Goal: Check status: Check status

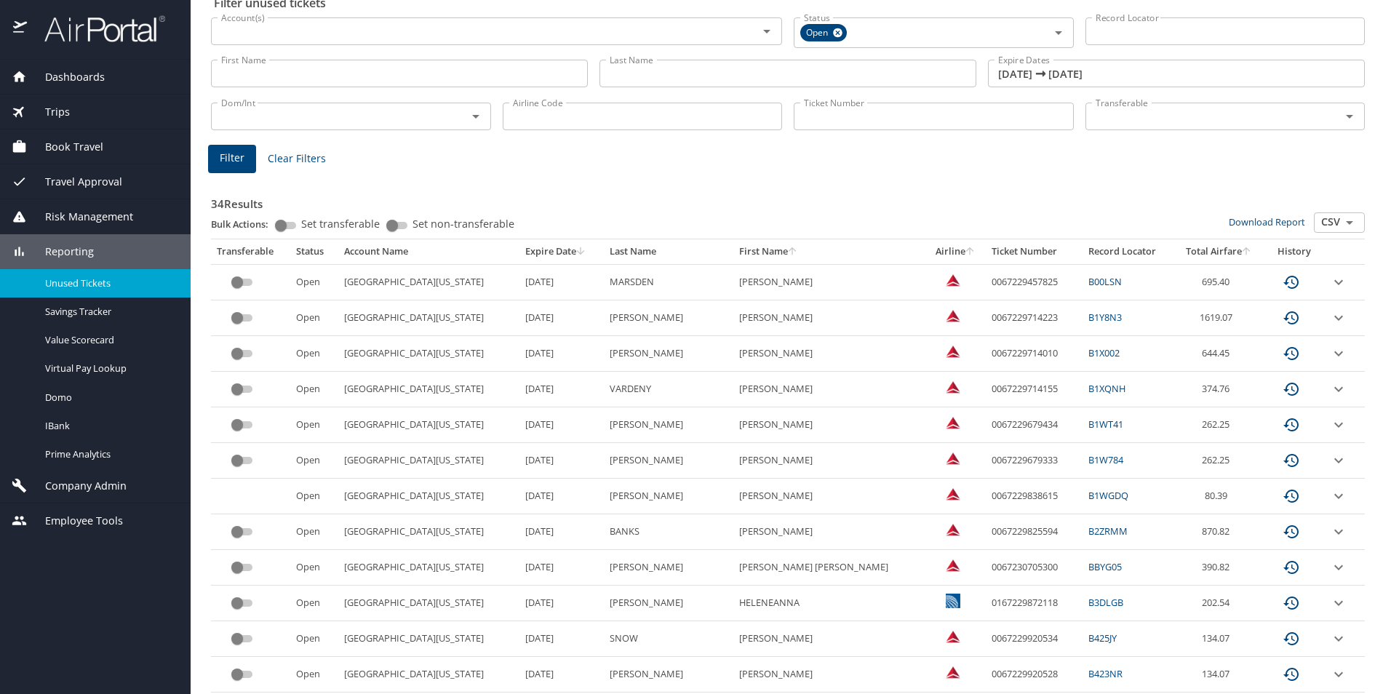
scroll to position [73, 0]
drag, startPoint x: 999, startPoint y: 281, endPoint x: 921, endPoint y: 283, distance: 77.1
click at [985, 283] on td "0067229457825" at bounding box center [1033, 282] width 97 height 36
copy td "0067229457825"
click at [985, 314] on td "0067229714223" at bounding box center [1033, 318] width 97 height 36
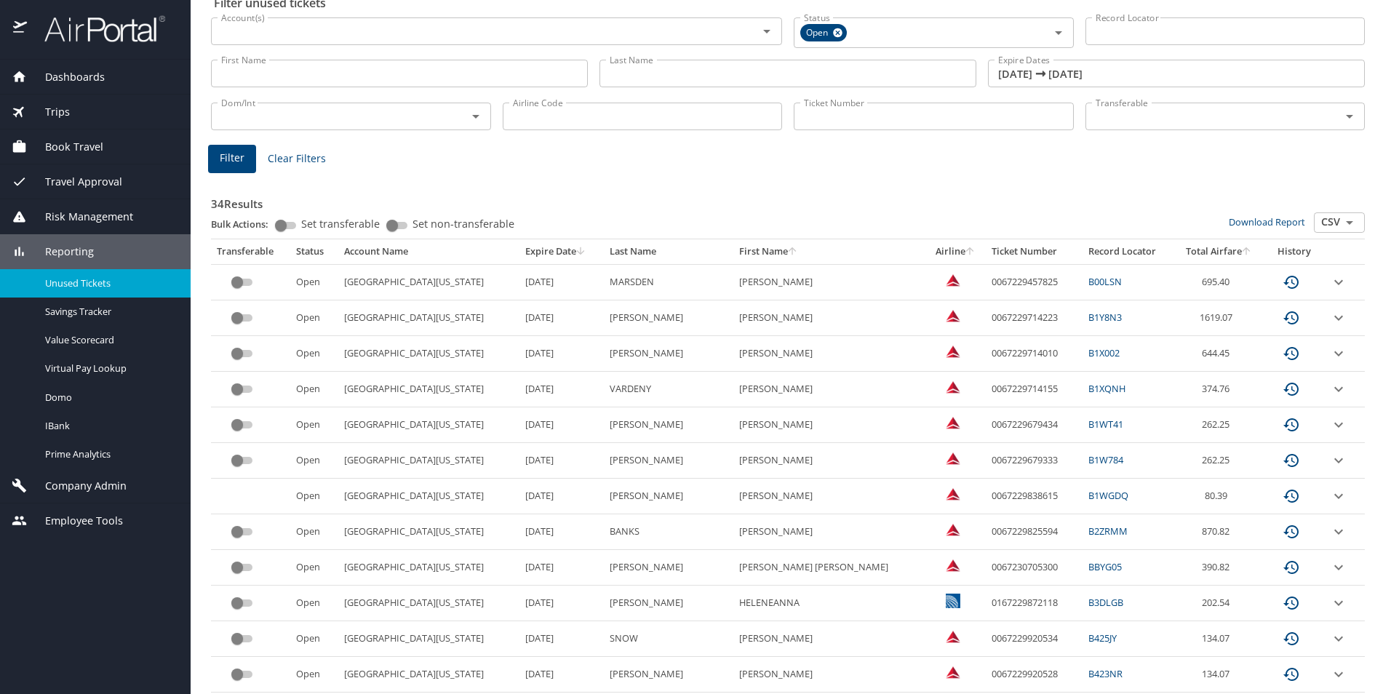
click at [985, 314] on td "0067229714223" at bounding box center [1033, 318] width 97 height 36
copy td "0067229714223"
click at [985, 354] on td "0067229714010" at bounding box center [1033, 354] width 97 height 36
copy td "0067229714010"
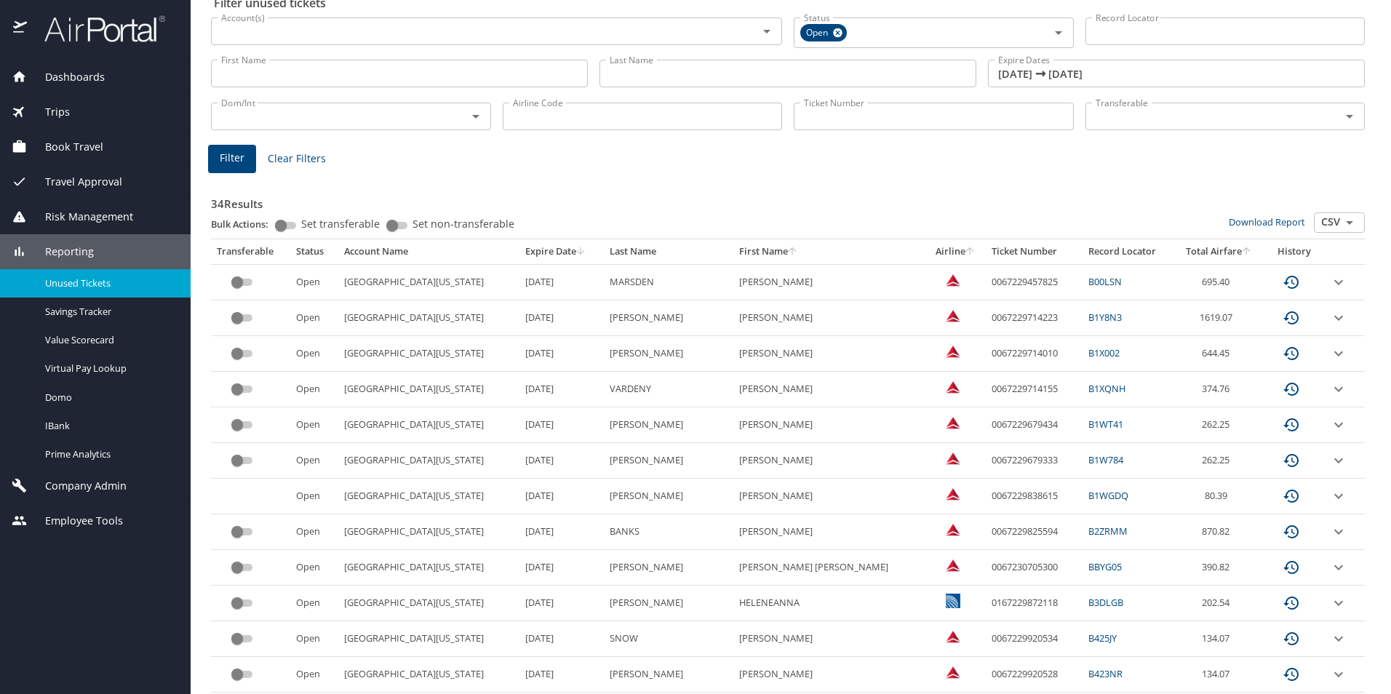
click at [985, 420] on td "0067229679434" at bounding box center [1033, 425] width 97 height 36
copy td "0067229679434"
click at [985, 462] on td "0067229679333" at bounding box center [1033, 461] width 97 height 36
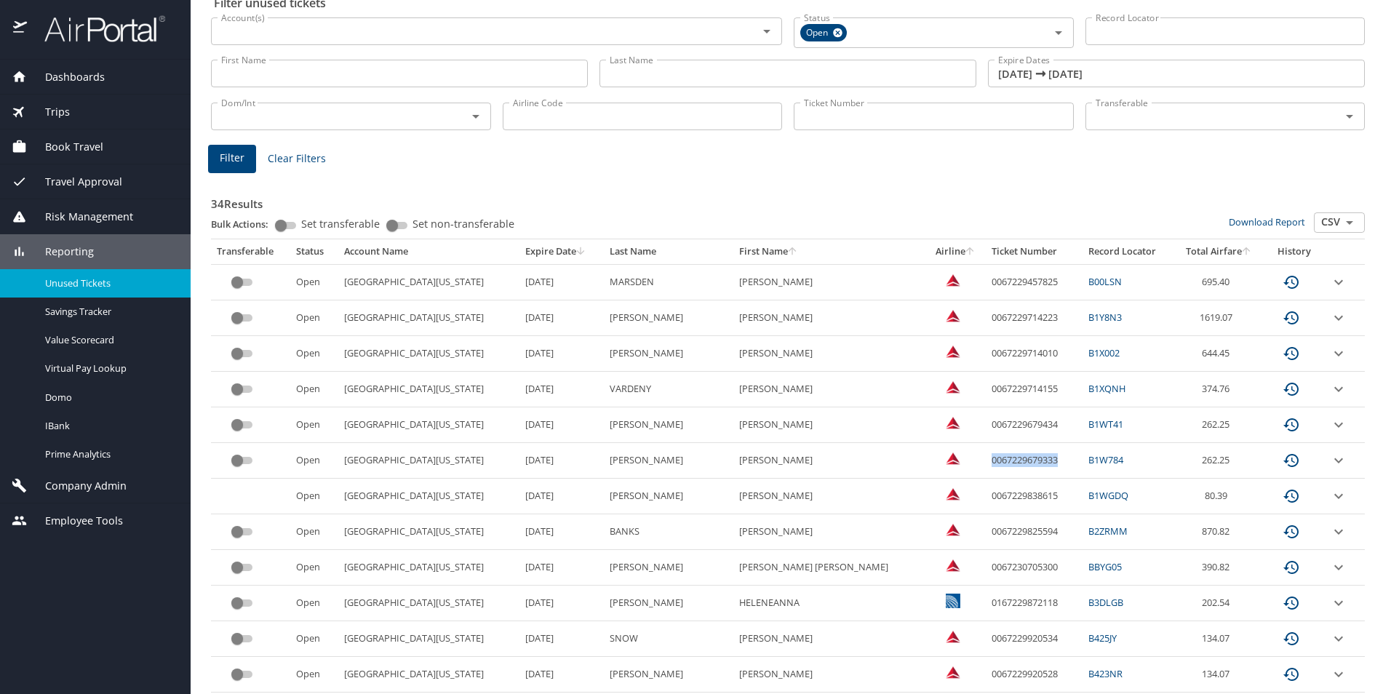
copy td "0067229679333"
click at [985, 387] on td "0067229714155" at bounding box center [1033, 390] width 97 height 36
copy td "0067229714155"
click at [985, 534] on td "0067229825594" at bounding box center [1033, 532] width 97 height 36
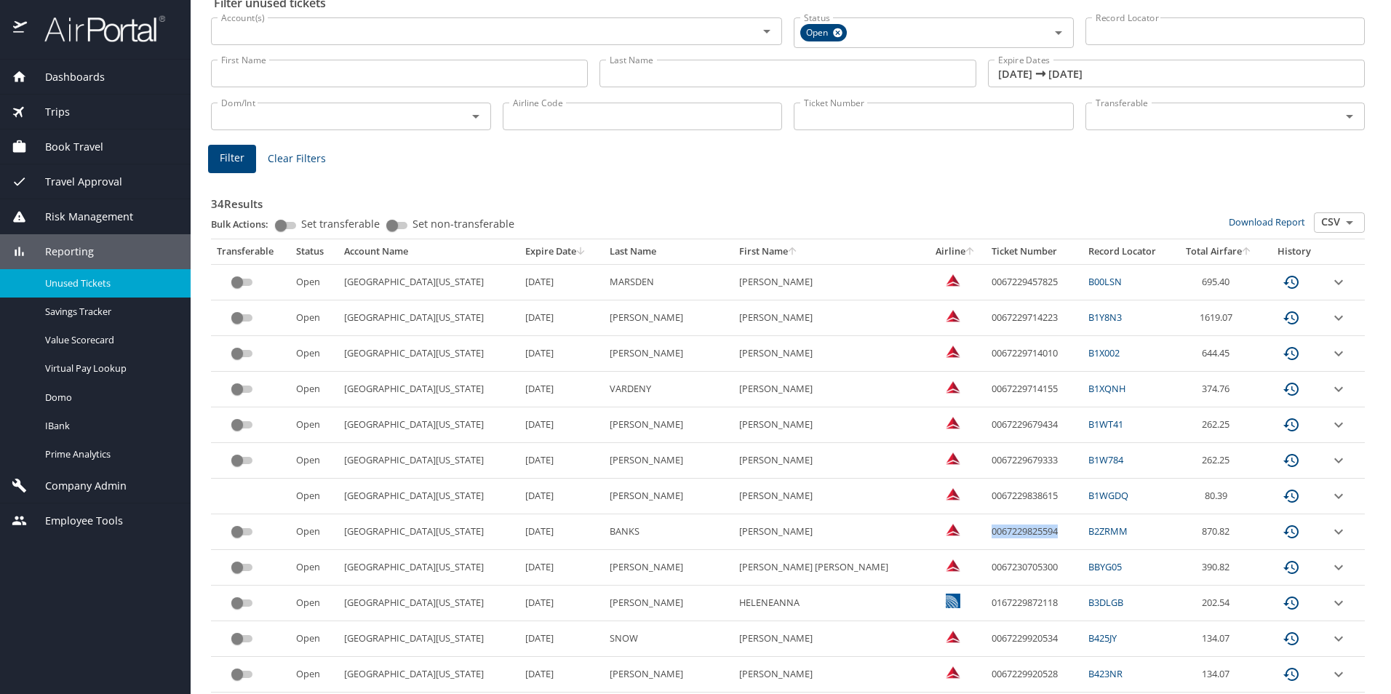
click at [985, 534] on td "0067229825594" at bounding box center [1033, 532] width 97 height 36
copy td "0067229825594"
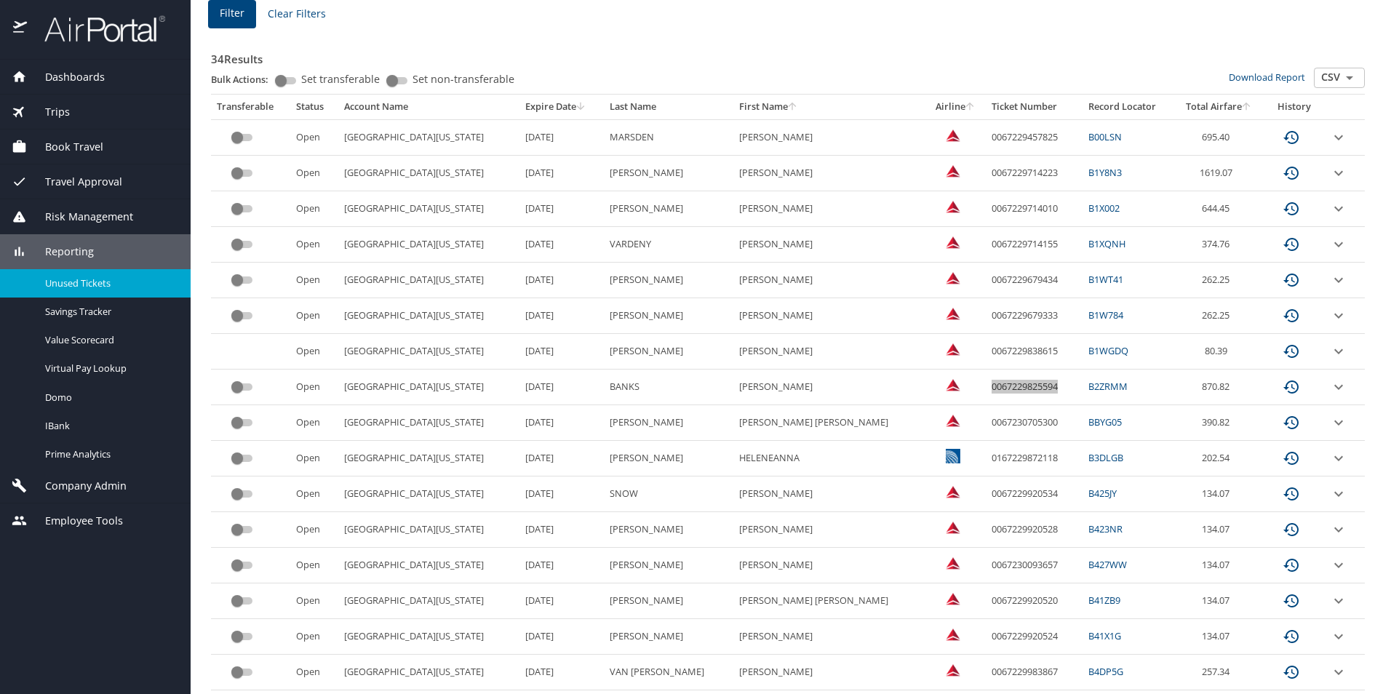
scroll to position [218, 0]
click at [985, 347] on td "0067229838615" at bounding box center [1033, 351] width 97 height 36
copy td "0067229838615"
click at [985, 424] on td "0067230705300" at bounding box center [1033, 422] width 97 height 36
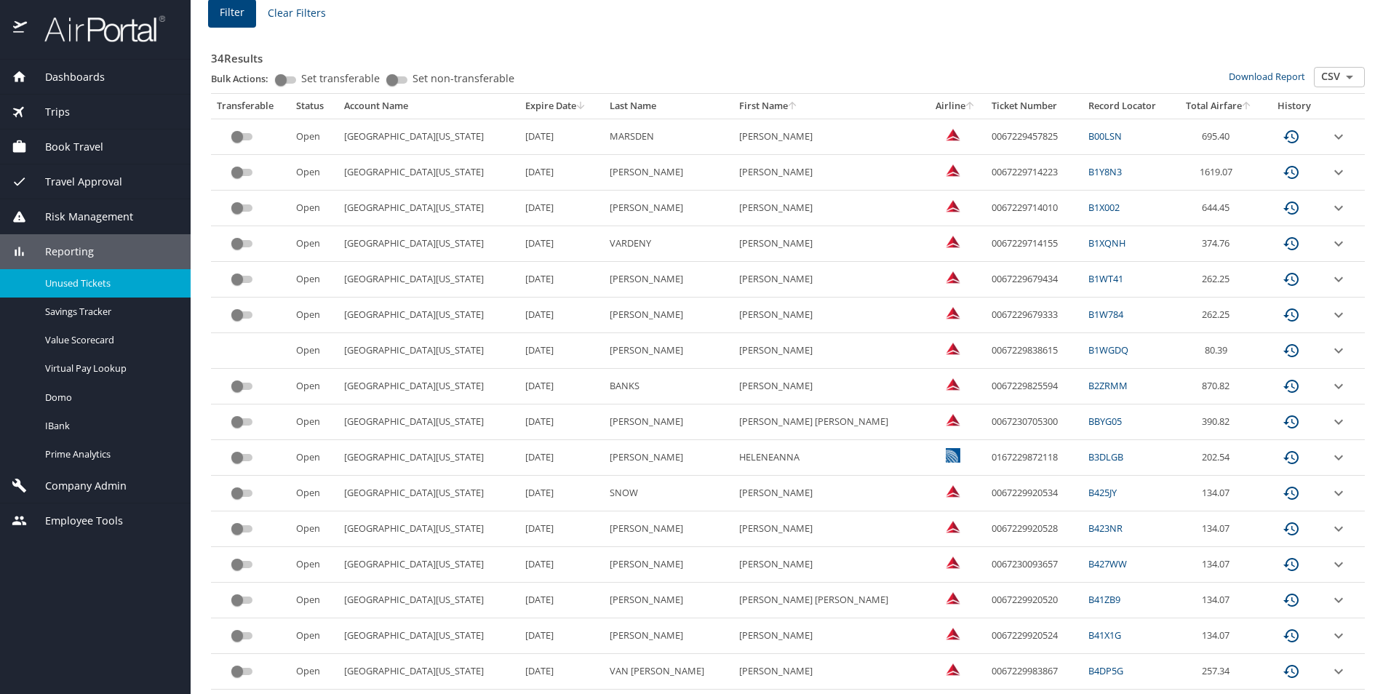
click at [985, 424] on td "0067230705300" at bounding box center [1033, 422] width 97 height 36
copy td "0067230705300"
click at [985, 457] on td "0167229872118" at bounding box center [1033, 458] width 97 height 36
copy td "0167229872118"
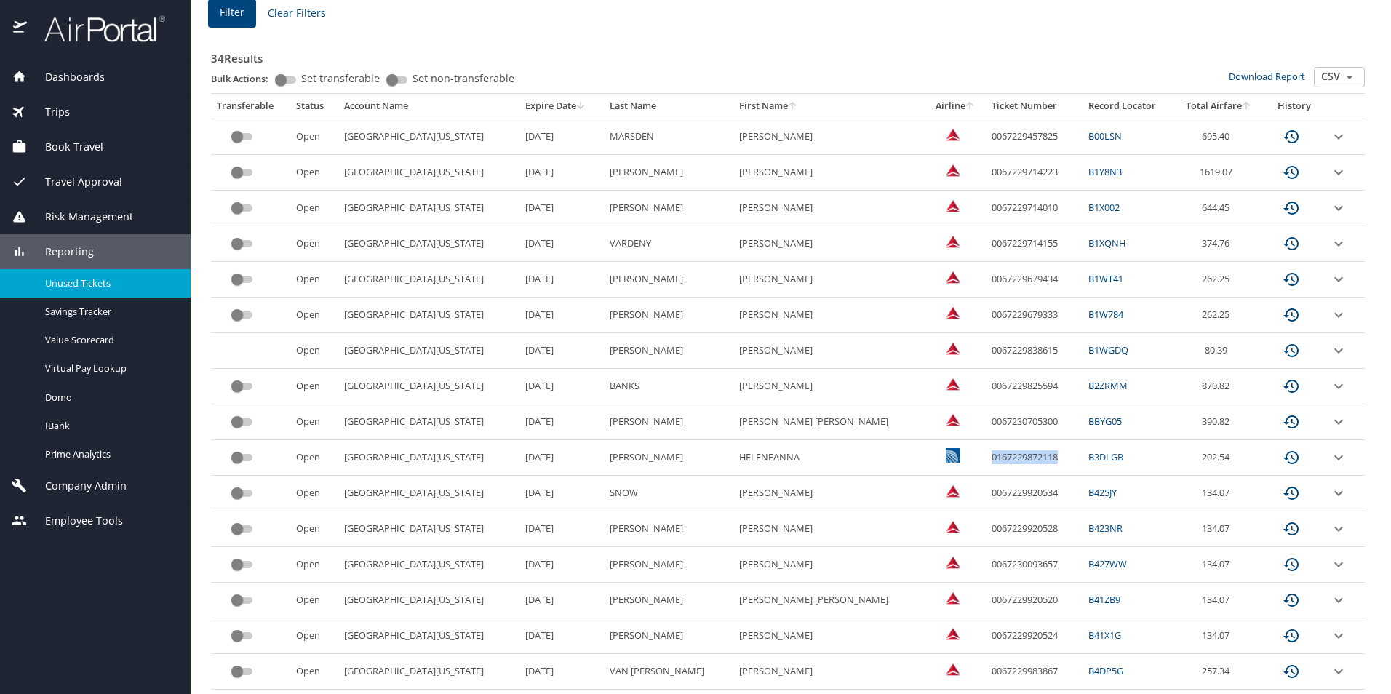
click at [985, 561] on td "0067230093657" at bounding box center [1033, 565] width 97 height 36
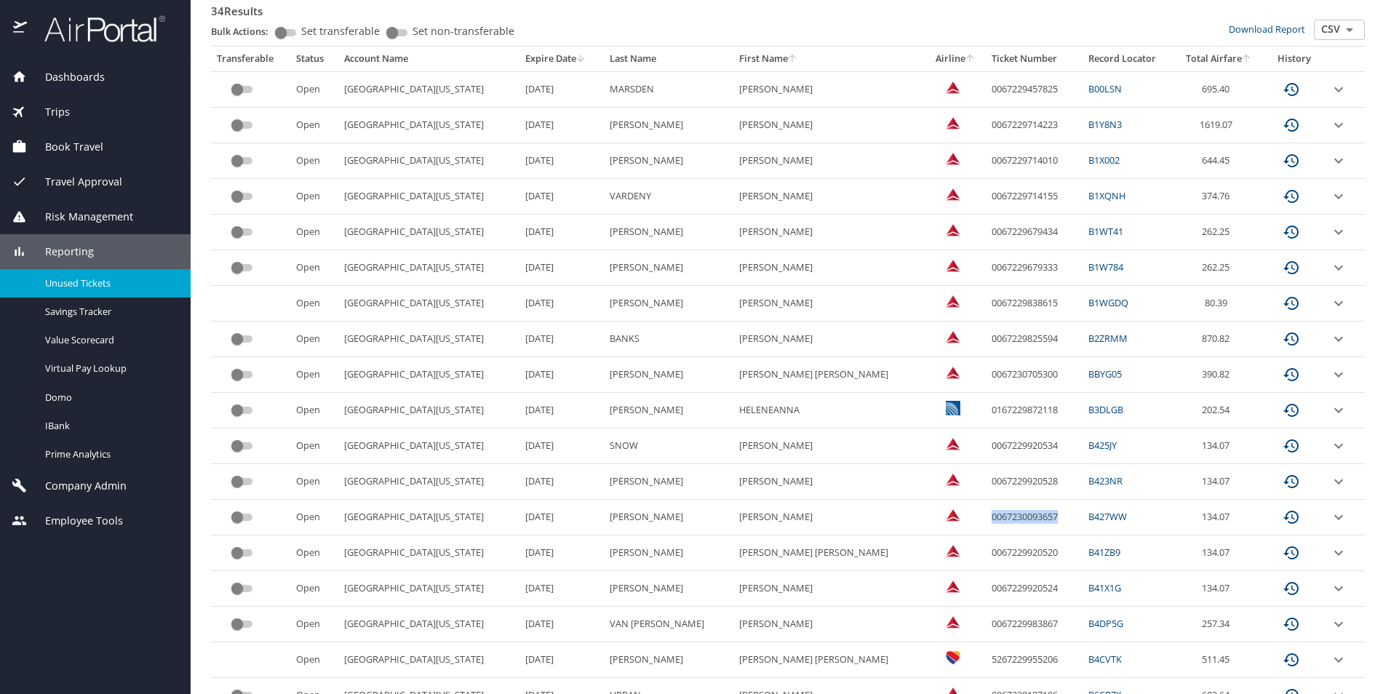
scroll to position [291, 0]
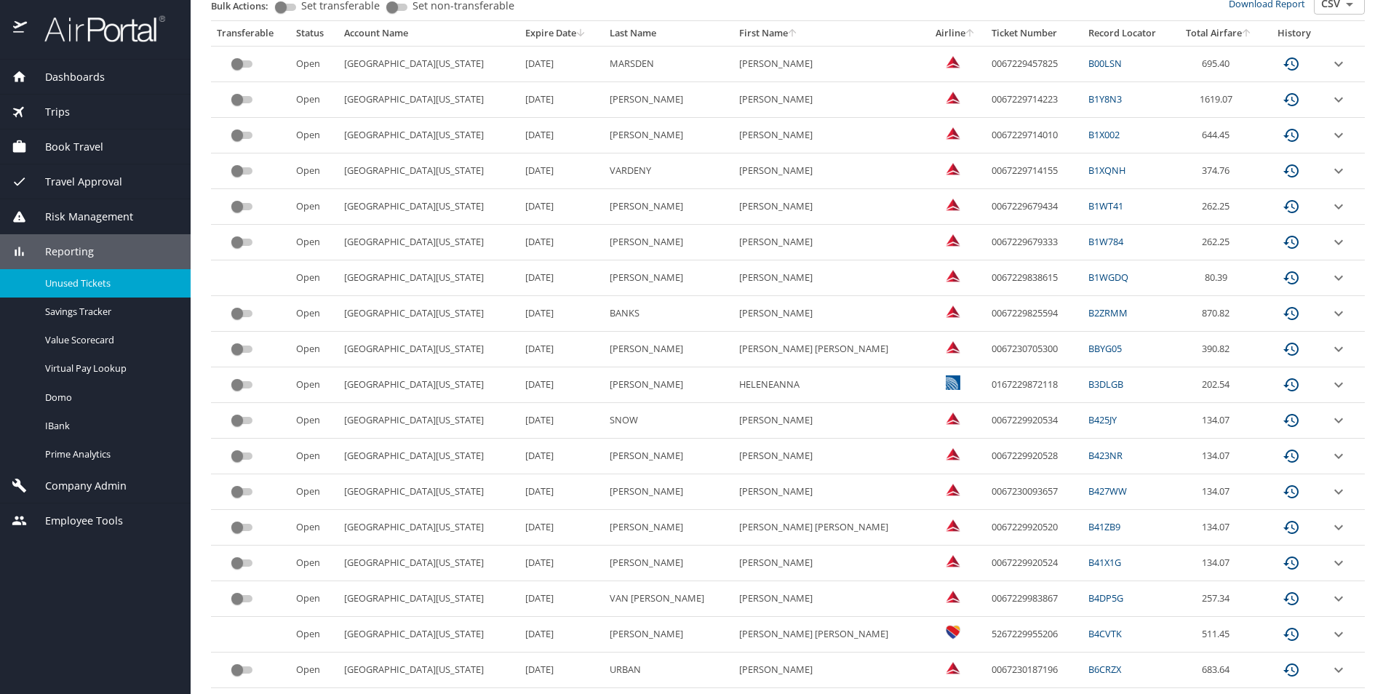
click at [985, 639] on td "5267229955206" at bounding box center [1033, 635] width 97 height 36
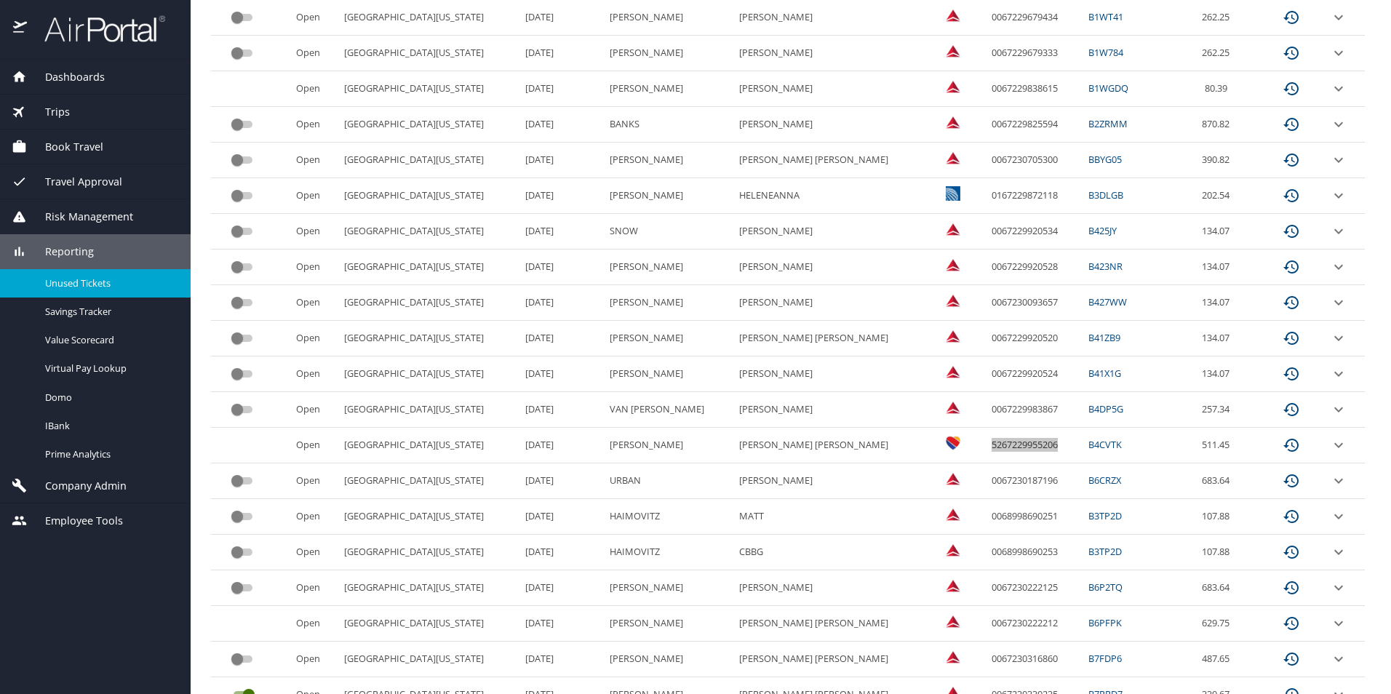
scroll to position [506, 0]
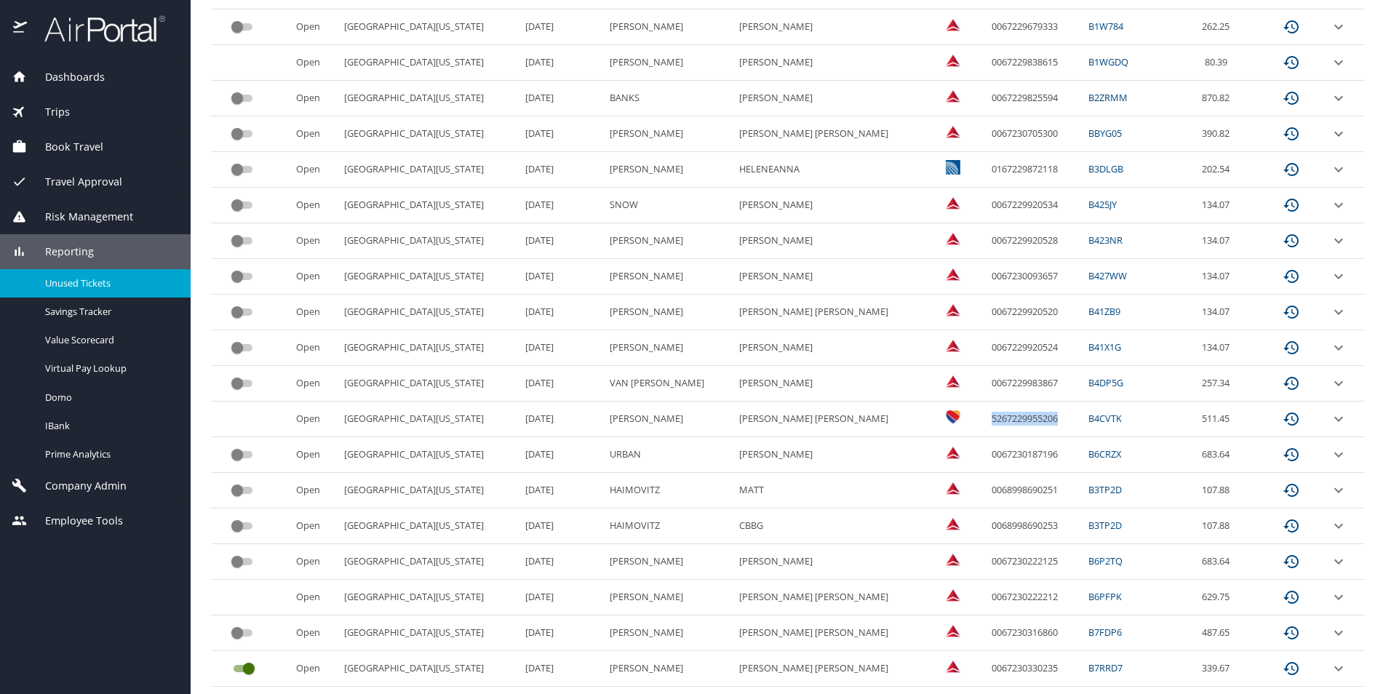
click at [985, 385] on td "0067229983867" at bounding box center [1033, 384] width 97 height 36
click at [985, 454] on td "0067230187196" at bounding box center [1033, 455] width 97 height 36
click at [985, 488] on td "0068998690251" at bounding box center [1033, 491] width 97 height 36
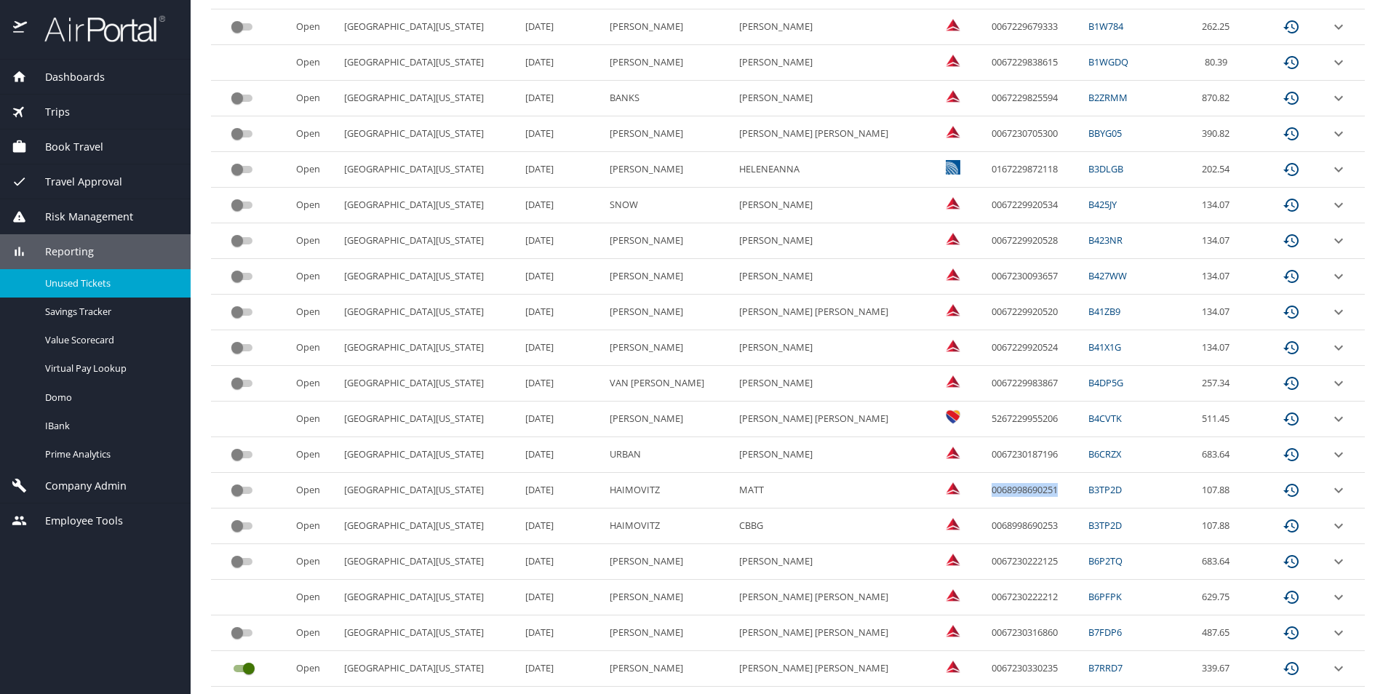
click at [985, 488] on td "0068998690251" at bounding box center [1033, 491] width 97 height 36
click at [985, 524] on td "0068998690253" at bounding box center [1033, 526] width 97 height 36
click at [985, 560] on td "0067230222125" at bounding box center [1033, 562] width 97 height 36
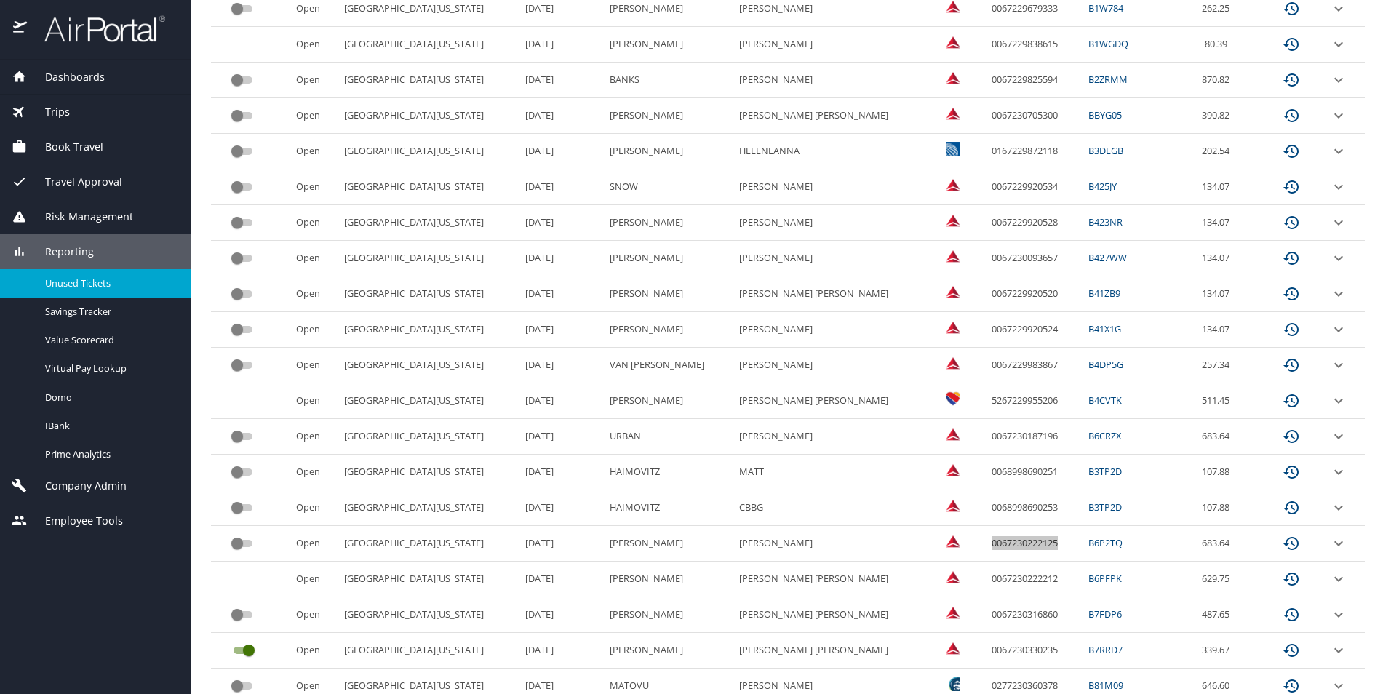
scroll to position [579, 0]
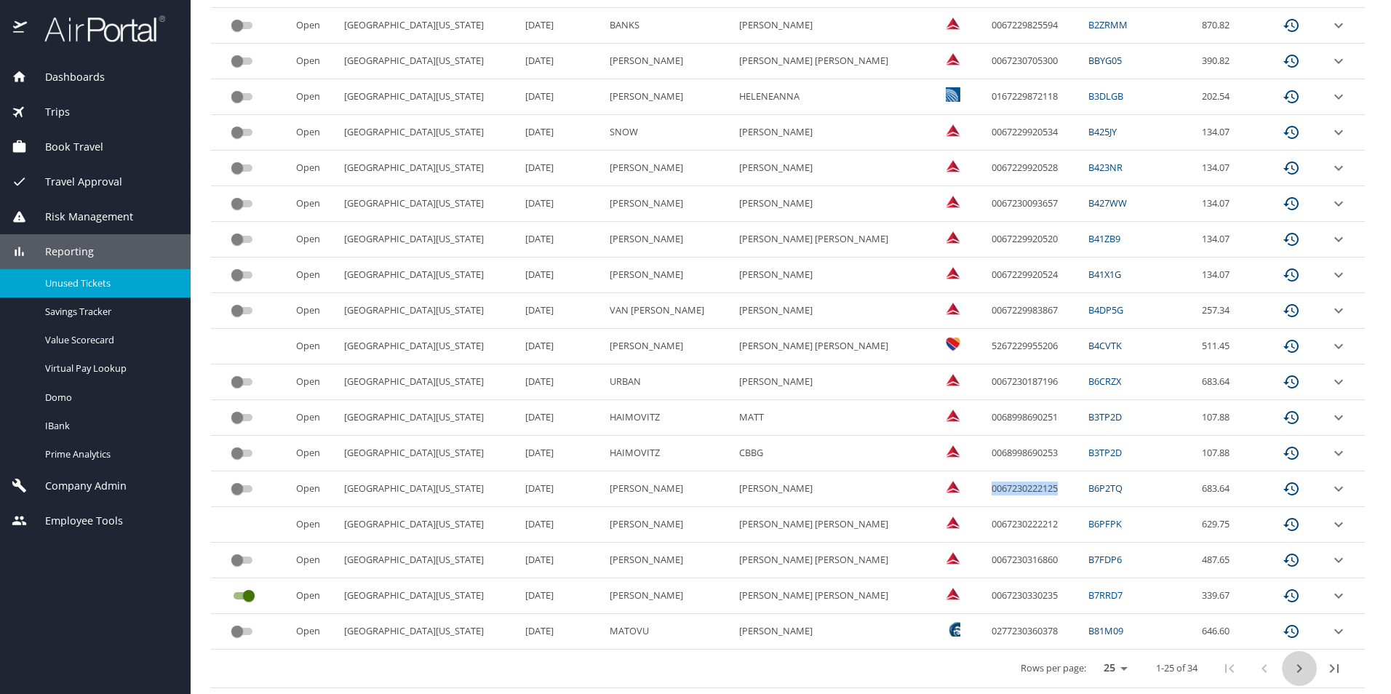
click at [1290, 672] on icon "next page" at bounding box center [1298, 668] width 17 height 17
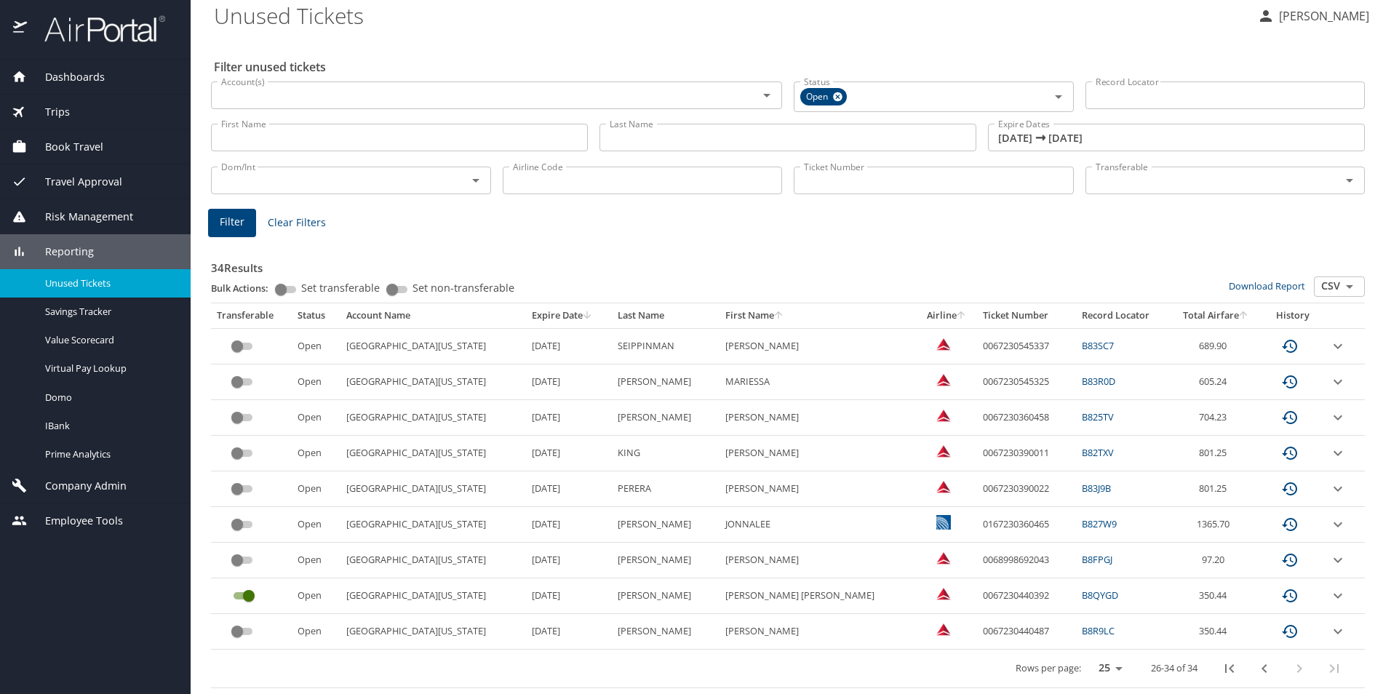
scroll to position [9, 0]
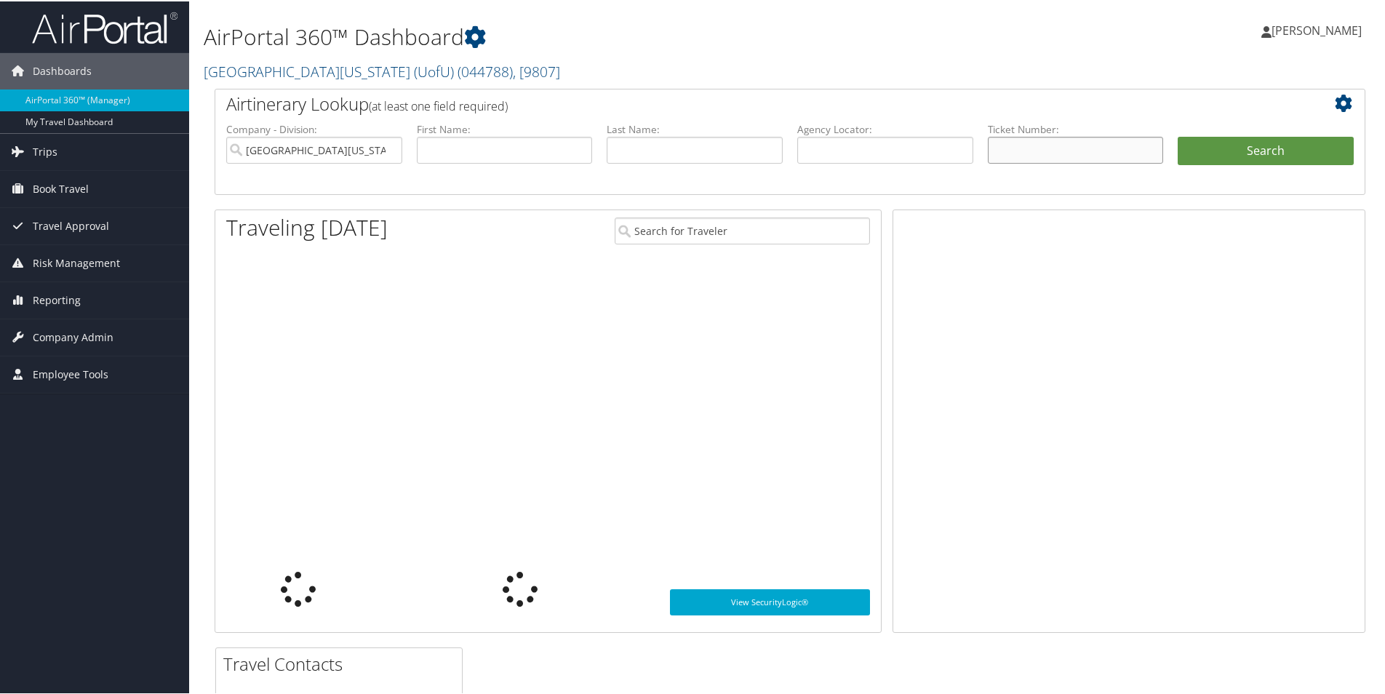
click at [1060, 149] on input "text" at bounding box center [1076, 148] width 176 height 27
paste input "0067229838615"
type input "0067229838615"
click at [1255, 142] on button "Search" at bounding box center [1265, 149] width 176 height 29
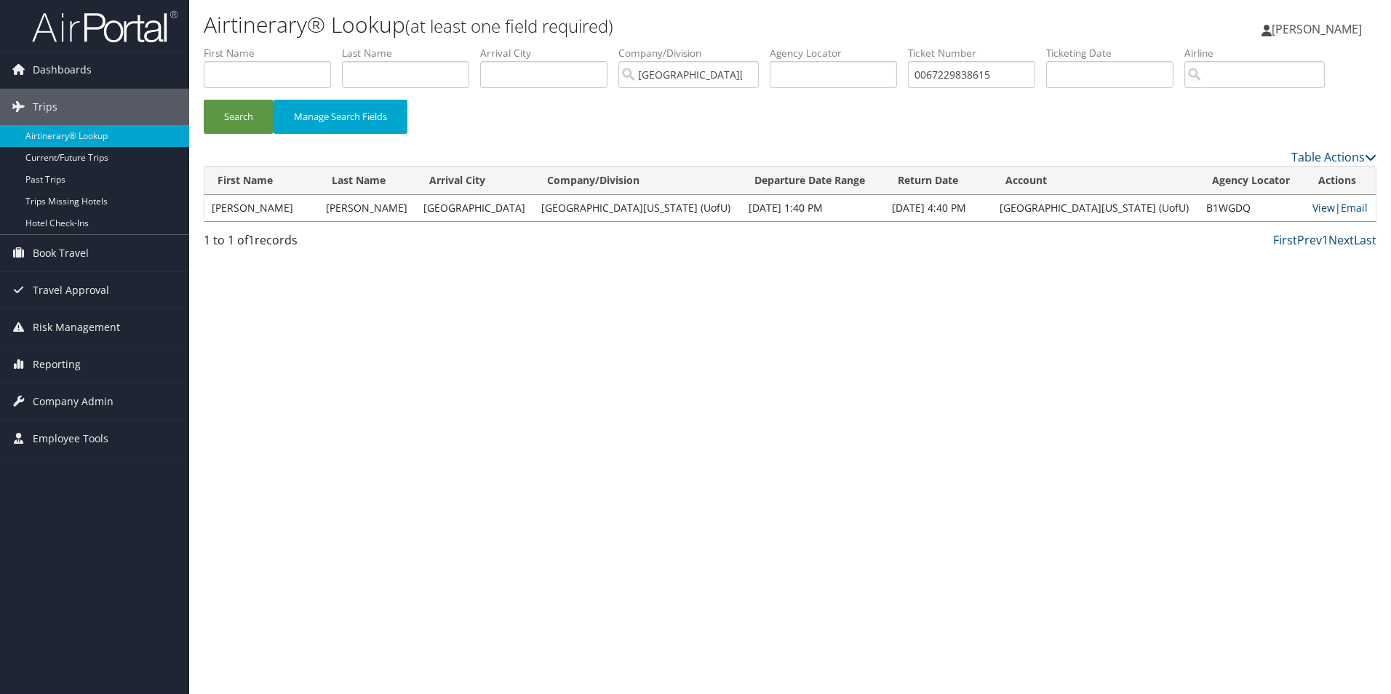
click at [1312, 211] on link "View" at bounding box center [1323, 208] width 23 height 14
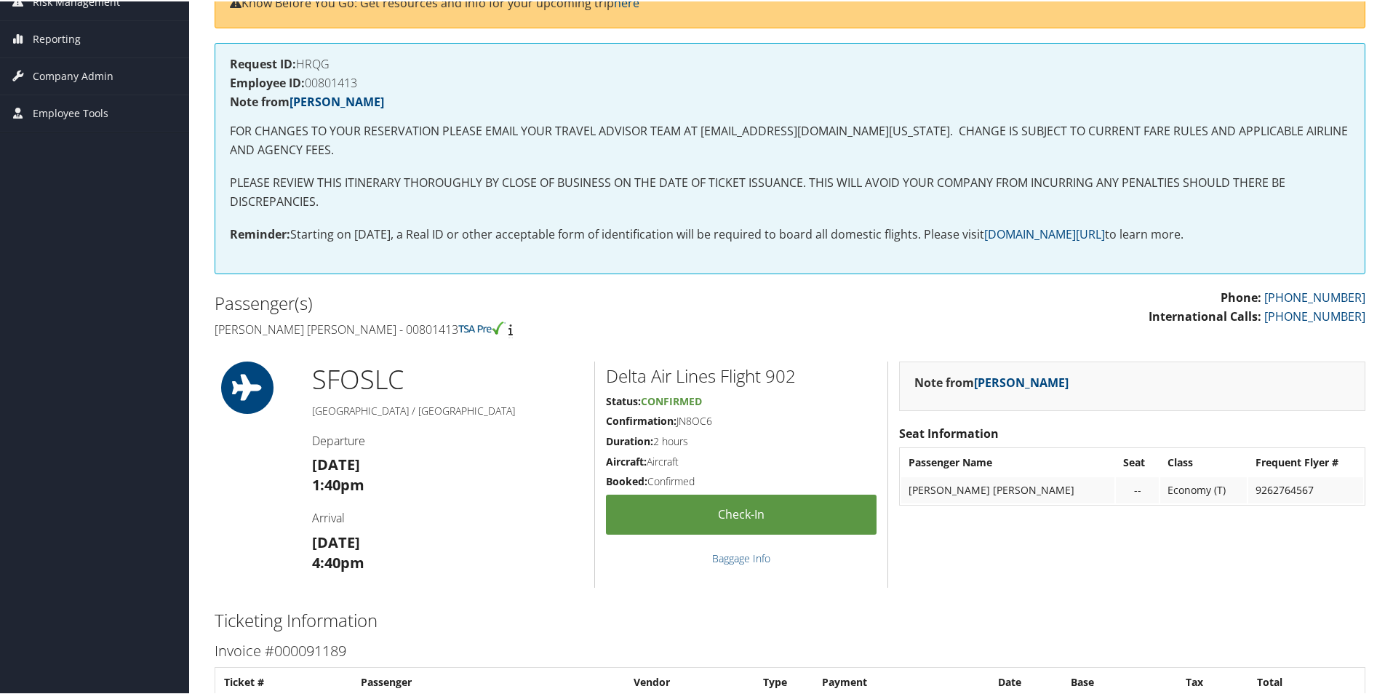
scroll to position [217, 0]
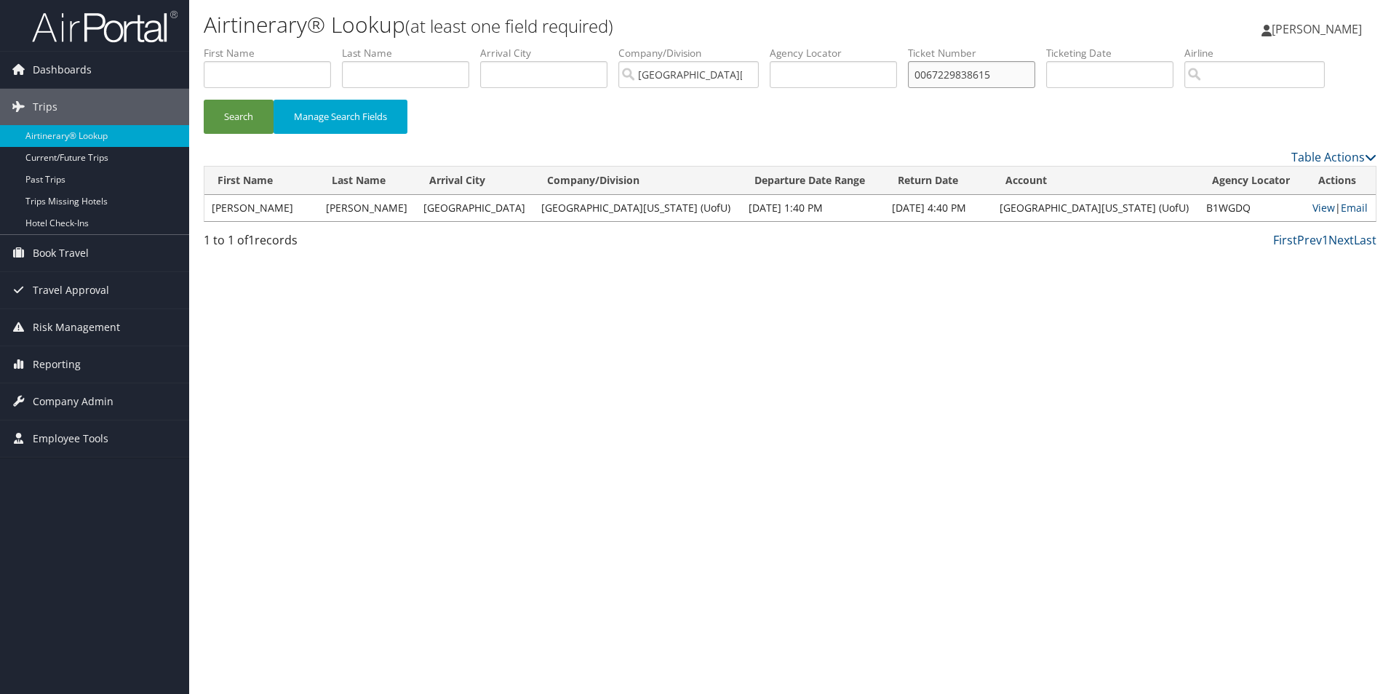
drag, startPoint x: 1014, startPoint y: 75, endPoint x: 866, endPoint y: 68, distance: 147.8
click at [866, 46] on ul "First Name Last Name Departure City Arrival City Company/Division University Of…" at bounding box center [790, 46] width 1172 height 0
paste input "30093657"
type input "0067230093657"
click at [247, 112] on button "Search" at bounding box center [239, 117] width 70 height 34
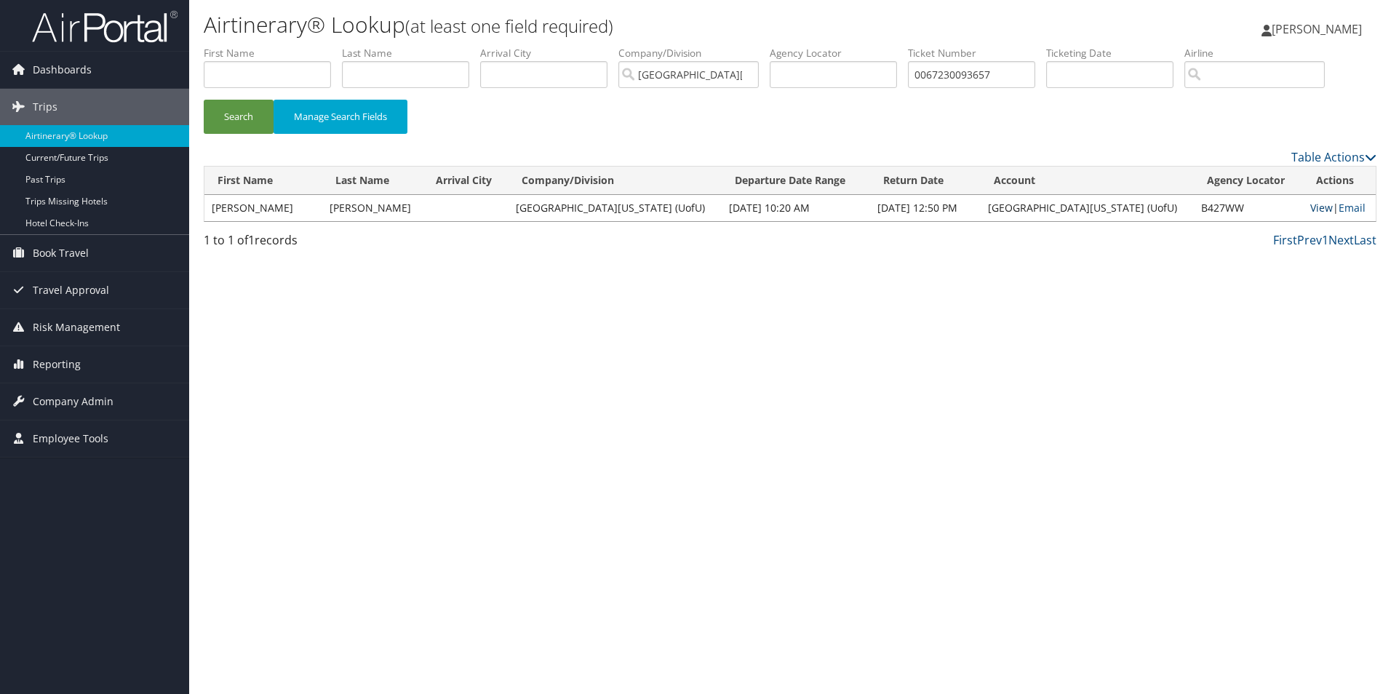
click at [1310, 203] on link "View" at bounding box center [1321, 208] width 23 height 14
